Goal: Information Seeking & Learning: Check status

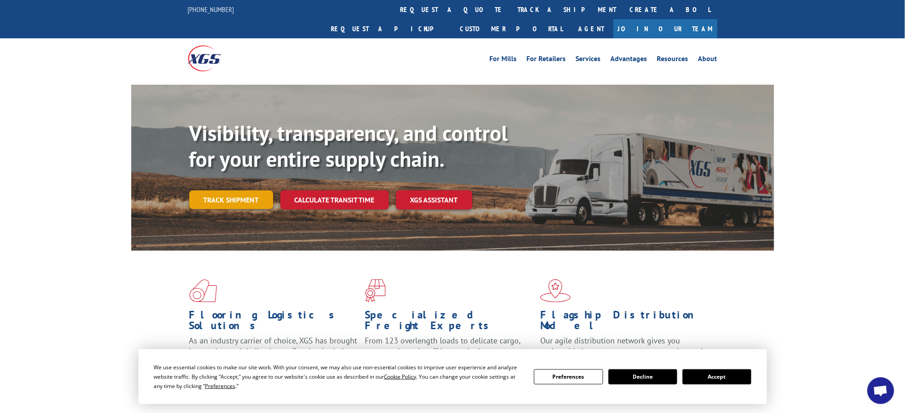
click at [240, 191] on link "Track shipment" at bounding box center [231, 200] width 84 height 19
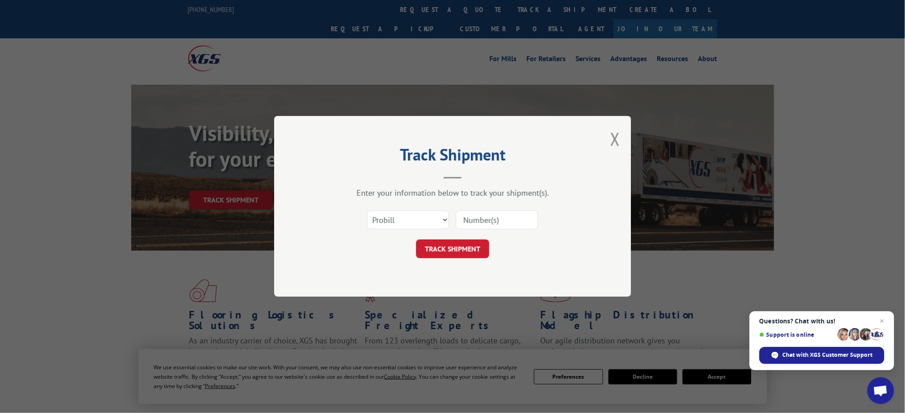
click at [468, 220] on input at bounding box center [497, 220] width 82 height 19
paste input "17519131"
type input "17519131"
click at [453, 243] on button "TRACK SHIPMENT" at bounding box center [452, 249] width 73 height 19
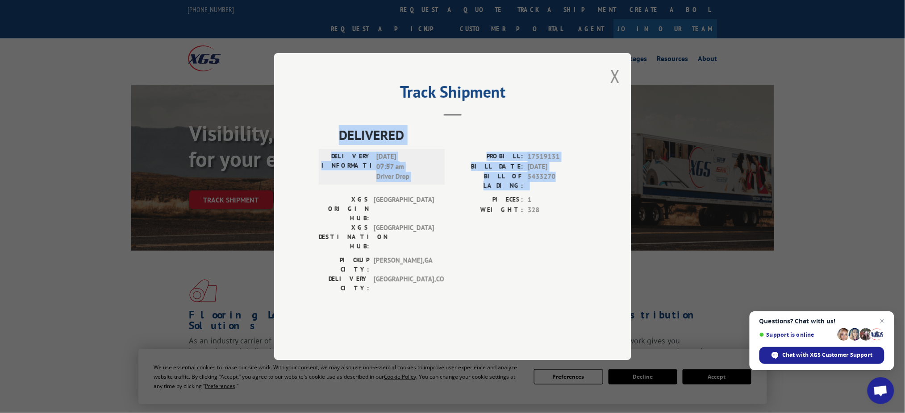
drag, startPoint x: 387, startPoint y: 160, endPoint x: 571, endPoint y: 205, distance: 189.7
click at [571, 205] on div "DELIVERED DELIVERY INFORMATION: [DATE] 07:57 am Driver Drop PROBILL: 17519131 B…" at bounding box center [453, 211] width 268 height 173
copy div "DELIVERED DELIVERY INFORMATION: [DATE] 07:57 am Driver Drop PROBILL: 17519131 B…"
click at [612, 88] on button "Close modal" at bounding box center [615, 76] width 10 height 24
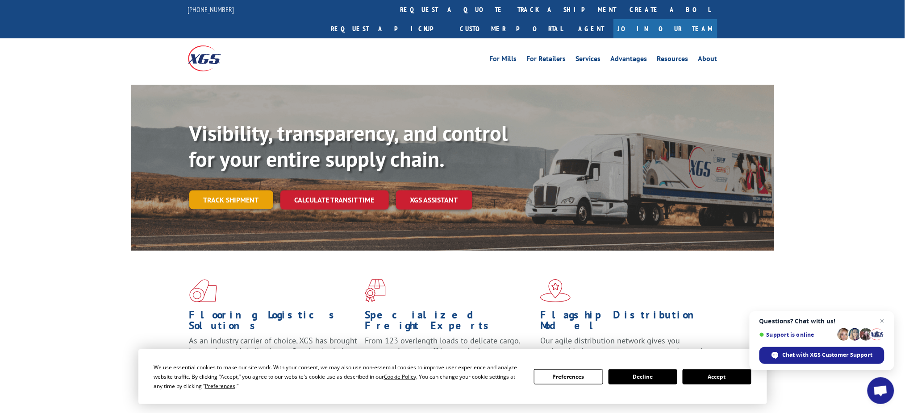
click at [225, 191] on link "Track shipment" at bounding box center [231, 200] width 84 height 19
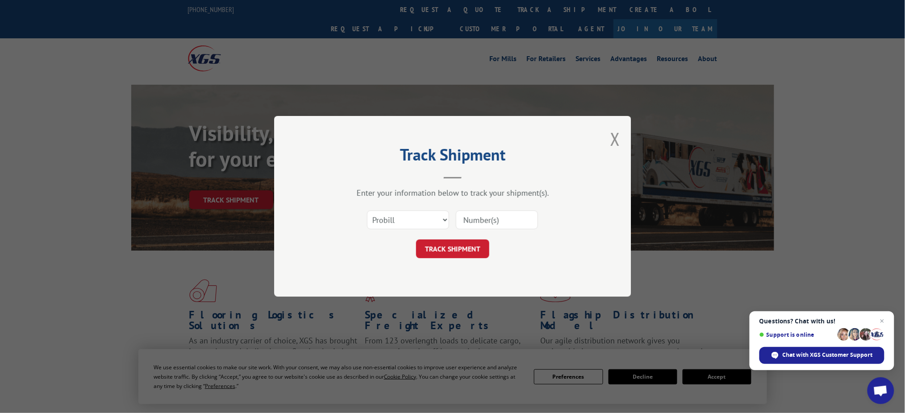
click at [465, 220] on input at bounding box center [497, 220] width 82 height 19
paste input "17522661"
type input "17522661"
click at [454, 243] on button "TRACK SHIPMENT" at bounding box center [452, 249] width 73 height 19
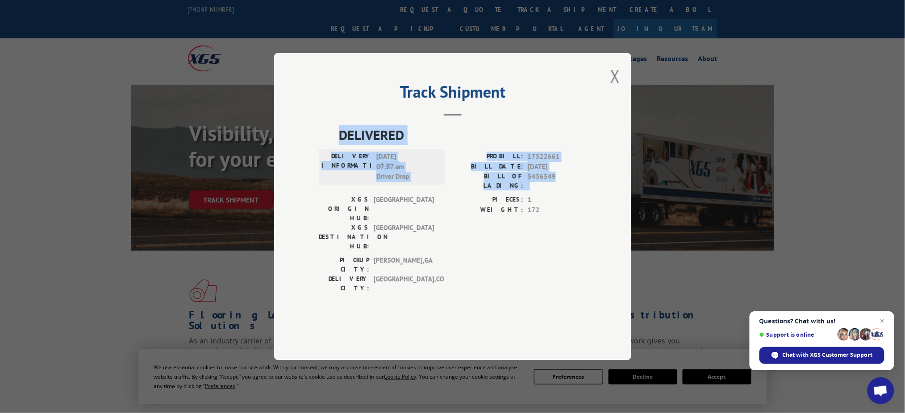
drag, startPoint x: 347, startPoint y: 158, endPoint x: 575, endPoint y: 207, distance: 233.8
click at [575, 207] on div "DELIVERED DELIVERY INFORMATION: [DATE] 07:57 am Driver Drop PROBILL: 17522661 B…" at bounding box center [453, 211] width 268 height 173
copy div "DELIVERED DELIVERY INFORMATION: [DATE] 07:57 am Driver Drop PROBILL: 17522661 B…"
click at [616, 88] on button "Close modal" at bounding box center [615, 76] width 10 height 24
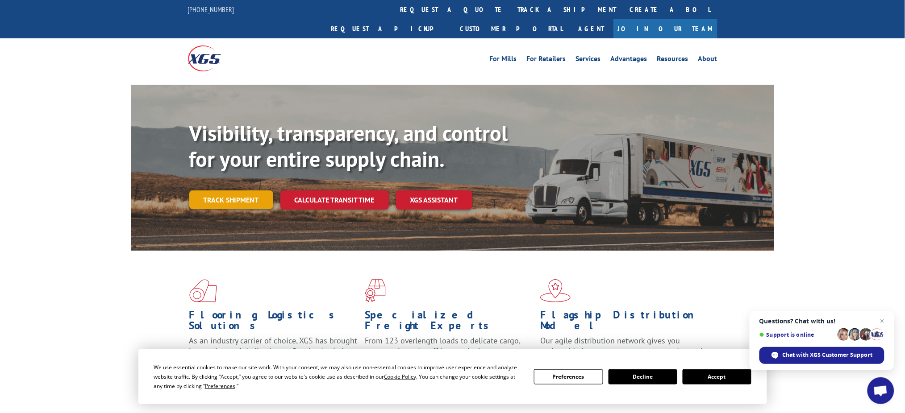
click at [223, 191] on link "Track shipment" at bounding box center [231, 200] width 84 height 19
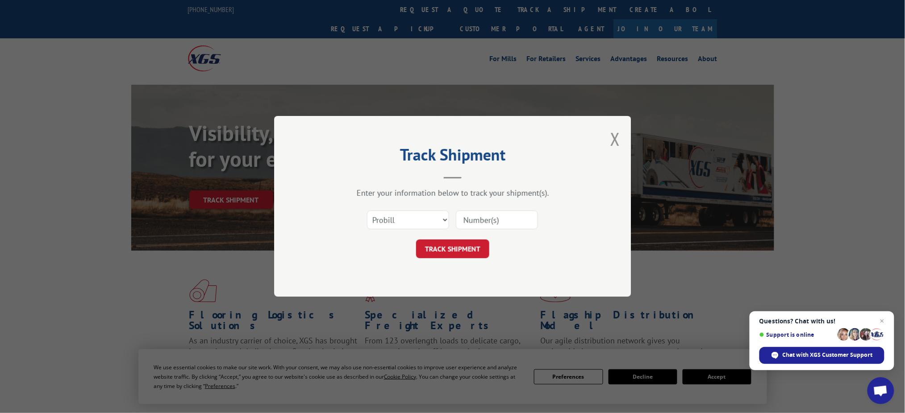
click at [466, 220] on input at bounding box center [497, 220] width 82 height 19
paste input "17232595"
type input "17232595"
click at [455, 248] on button "TRACK SHIPMENT" at bounding box center [452, 249] width 73 height 19
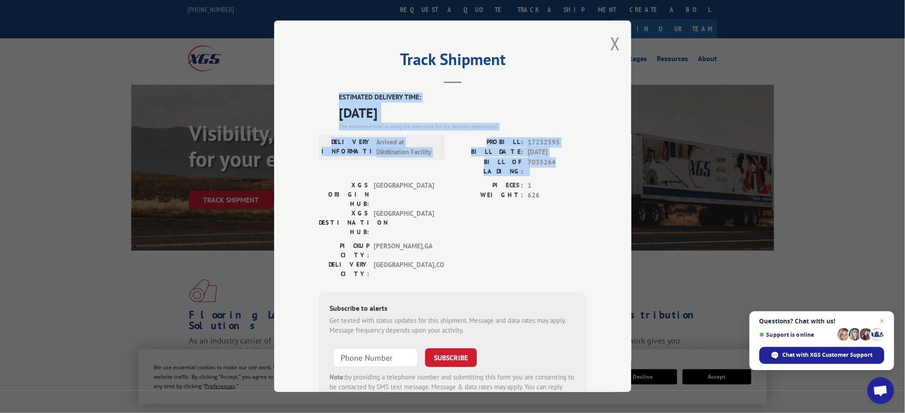
drag, startPoint x: 330, startPoint y: 95, endPoint x: 572, endPoint y: 160, distance: 250.1
click at [572, 160] on div "ESTIMATED DELIVERY TIME: [DATE] The estimated time is using the time zone for t…" at bounding box center [453, 252] width 268 height 321
copy div "ESTIMATED DELIVERY TIME: [DATE] The estimated time is using the time zone for t…"
click at [610, 42] on button "Close modal" at bounding box center [615, 44] width 10 height 24
